Goal: Find specific page/section: Find specific page/section

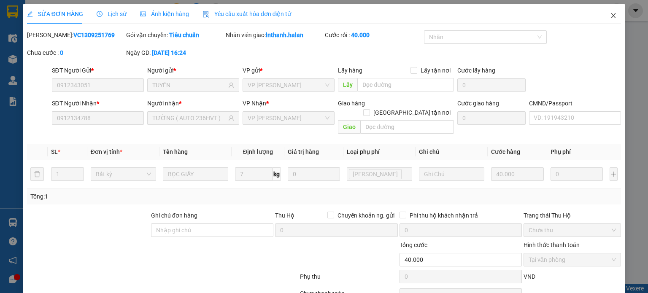
click at [611, 16] on icon "close" at bounding box center [613, 15] width 5 height 5
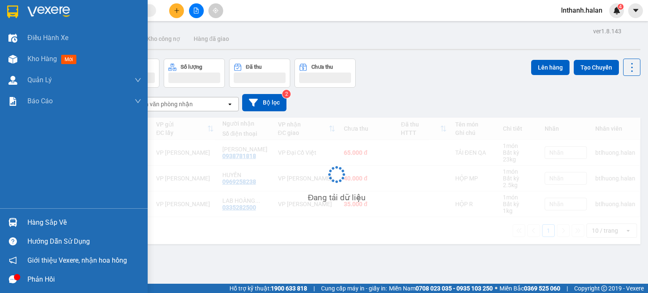
click at [43, 222] on div "Hàng sắp về" at bounding box center [84, 222] width 114 height 13
